Goal: Information Seeking & Learning: Learn about a topic

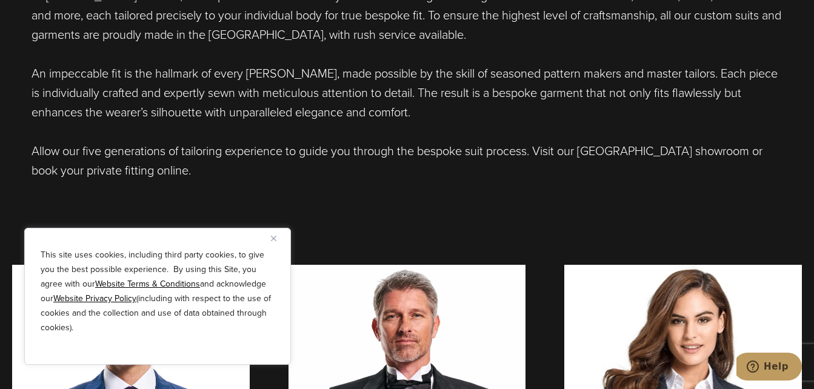
scroll to position [535, 0]
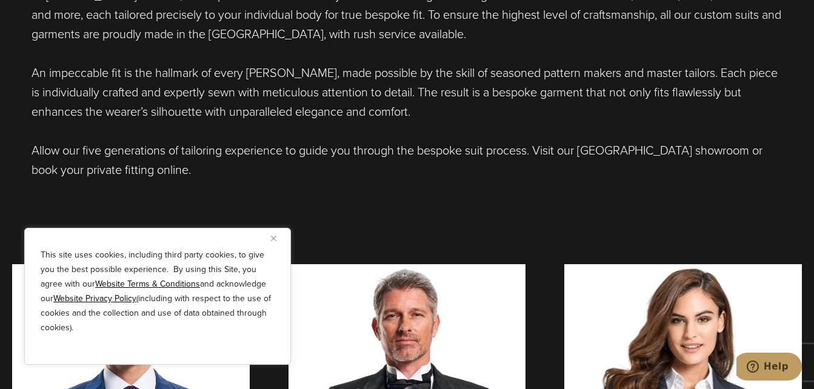
click at [285, 152] on p "Allow our five generations of tailoring experience to guide you through the bes…" at bounding box center [408, 160] width 752 height 39
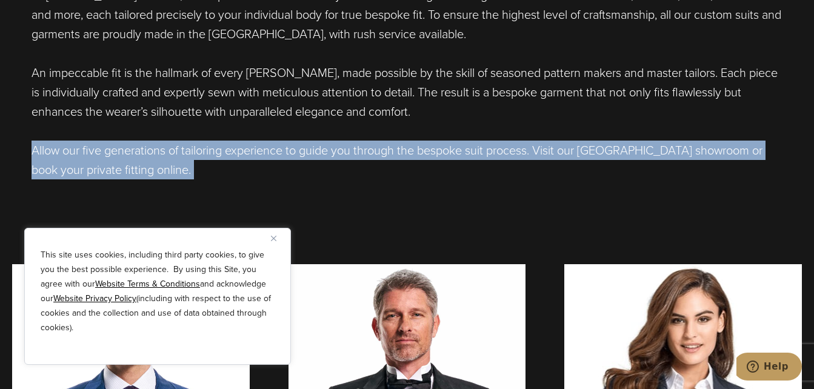
click at [285, 152] on p "Allow our five generations of tailoring experience to guide you through the bes…" at bounding box center [408, 160] width 752 height 39
drag, startPoint x: 285, startPoint y: 152, endPoint x: 344, endPoint y: 178, distance: 64.1
click at [344, 178] on p "Allow our five generations of tailoring experience to guide you through the bes…" at bounding box center [408, 160] width 752 height 39
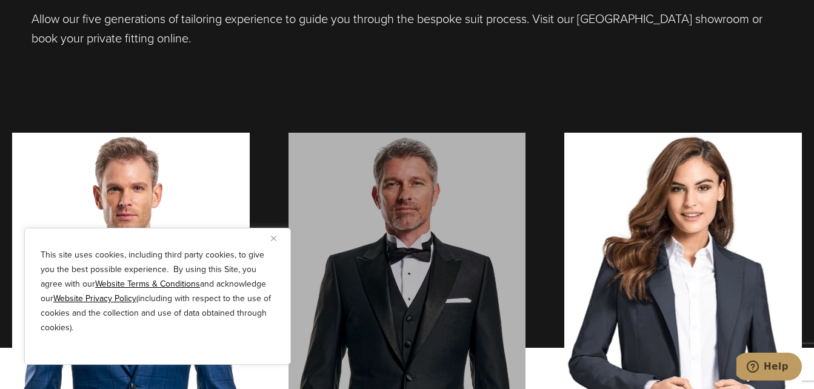
scroll to position [667, 0]
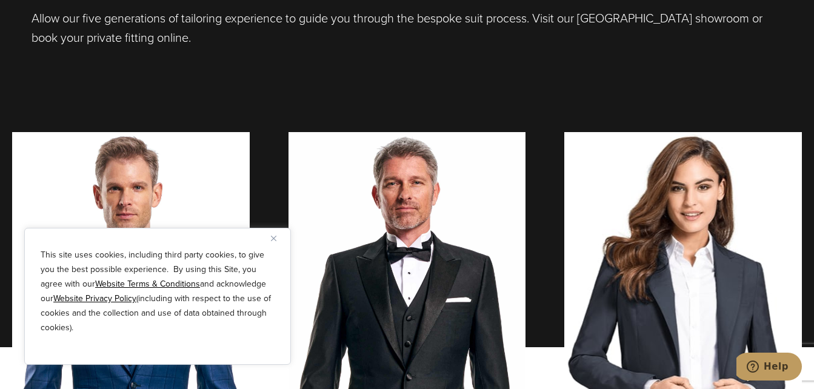
click at [275, 236] on img "Close" at bounding box center [273, 238] width 5 height 5
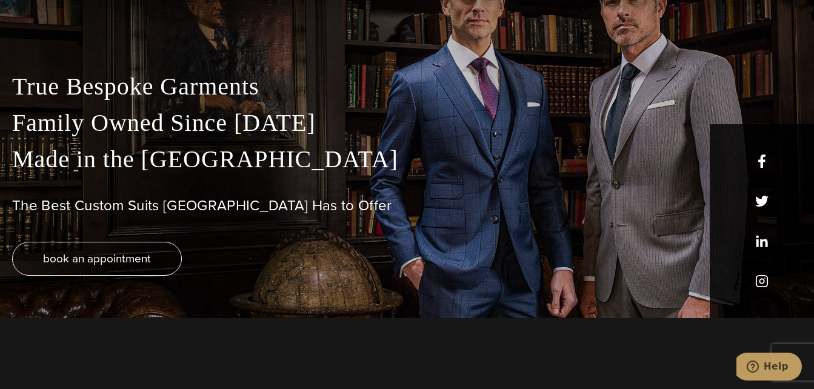
scroll to position [0, 0]
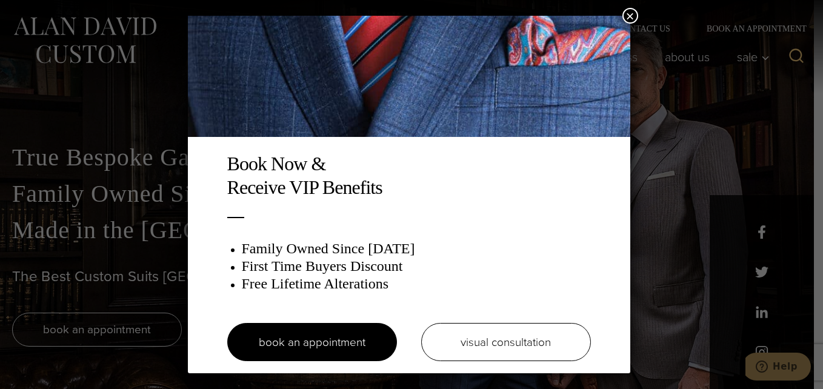
click at [626, 12] on button "×" at bounding box center [630, 16] width 16 height 16
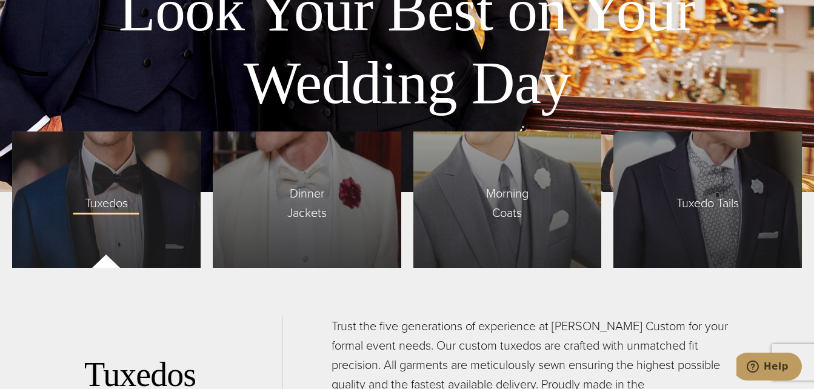
scroll to position [2772, 0]
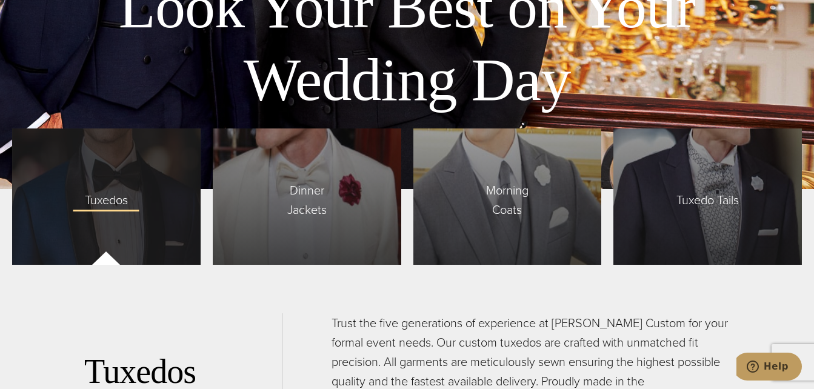
click at [110, 196] on span "Tuxedos" at bounding box center [106, 196] width 67 height 25
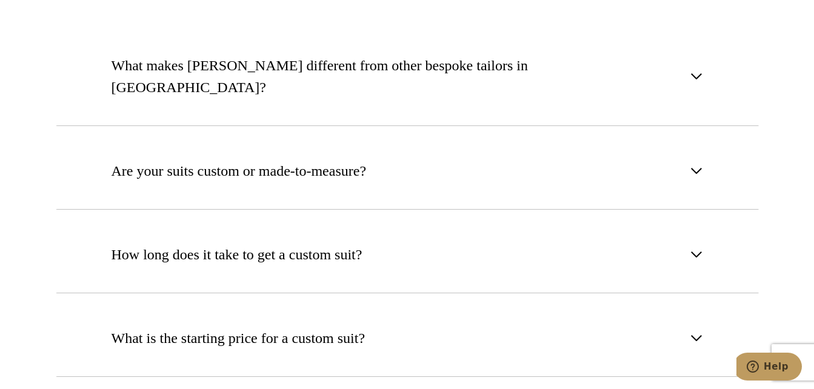
scroll to position [4490, 0]
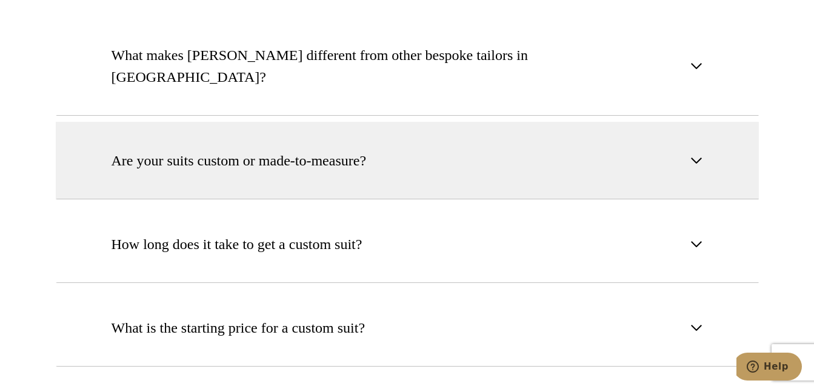
click at [292, 150] on span "Are your suits custom or made-to-measure?" at bounding box center [239, 161] width 255 height 22
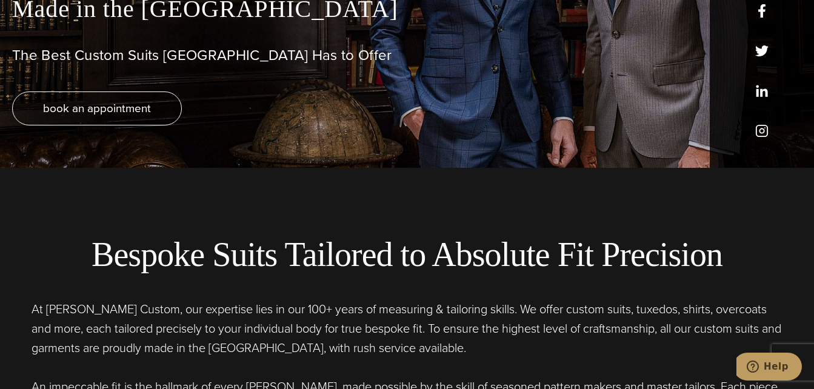
scroll to position [0, 0]
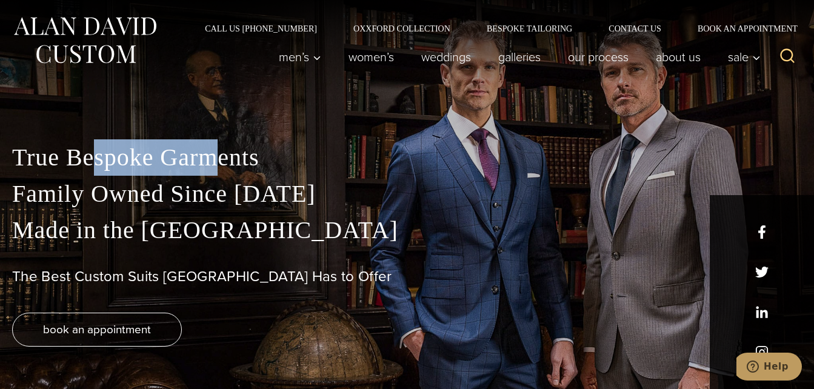
drag, startPoint x: 89, startPoint y: 150, endPoint x: 221, endPoint y: 167, distance: 132.6
click at [221, 167] on p "True Bespoke Garments Family Owned Since [DATE] Made in [GEOGRAPHIC_DATA]" at bounding box center [407, 193] width 790 height 109
